Goal: Navigation & Orientation: Find specific page/section

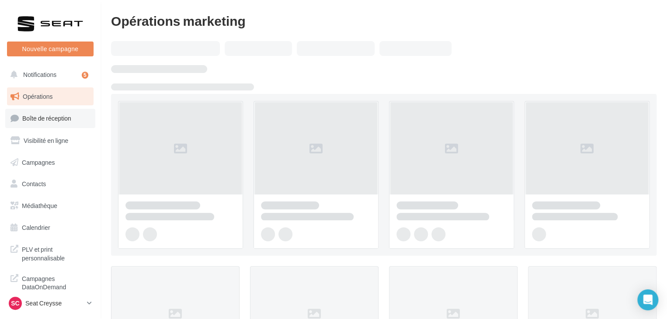
click at [79, 120] on link "Boîte de réception" at bounding box center [50, 118] width 90 height 19
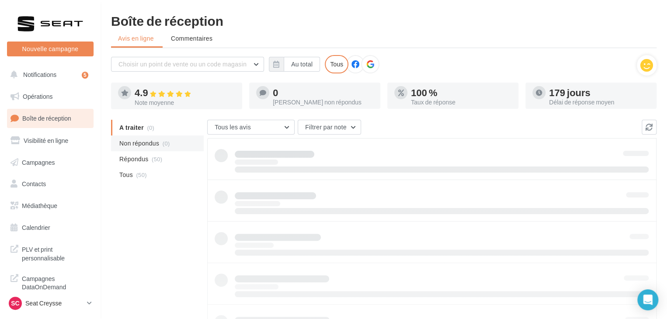
click at [163, 145] on span "(0)" at bounding box center [166, 143] width 7 height 7
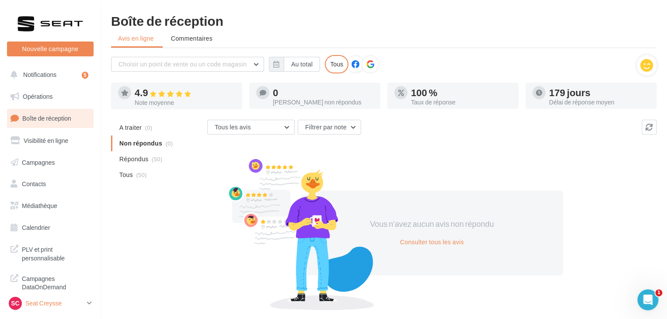
click at [72, 297] on div "SC Seat Creysse SEAT-CREYSSE" at bounding box center [46, 303] width 75 height 13
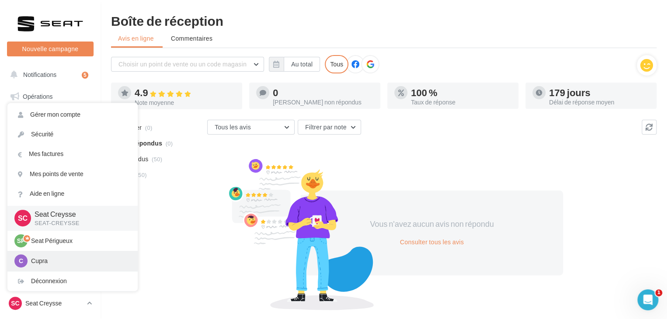
click at [61, 264] on p "Cupra" at bounding box center [79, 261] width 96 height 9
